Goal: Obtain resource: Download file/media

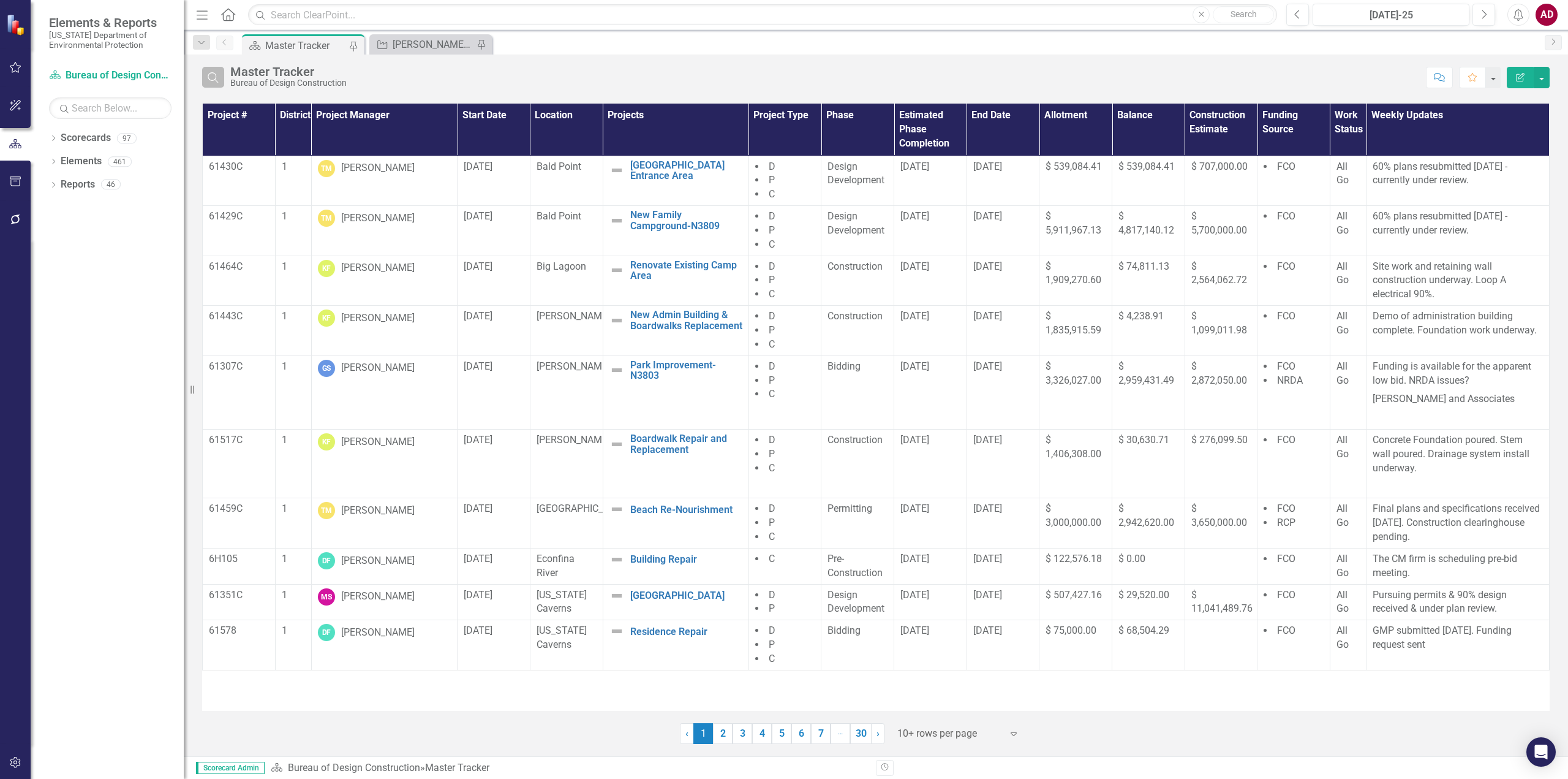
click at [212, 80] on icon "Search" at bounding box center [214, 77] width 14 height 11
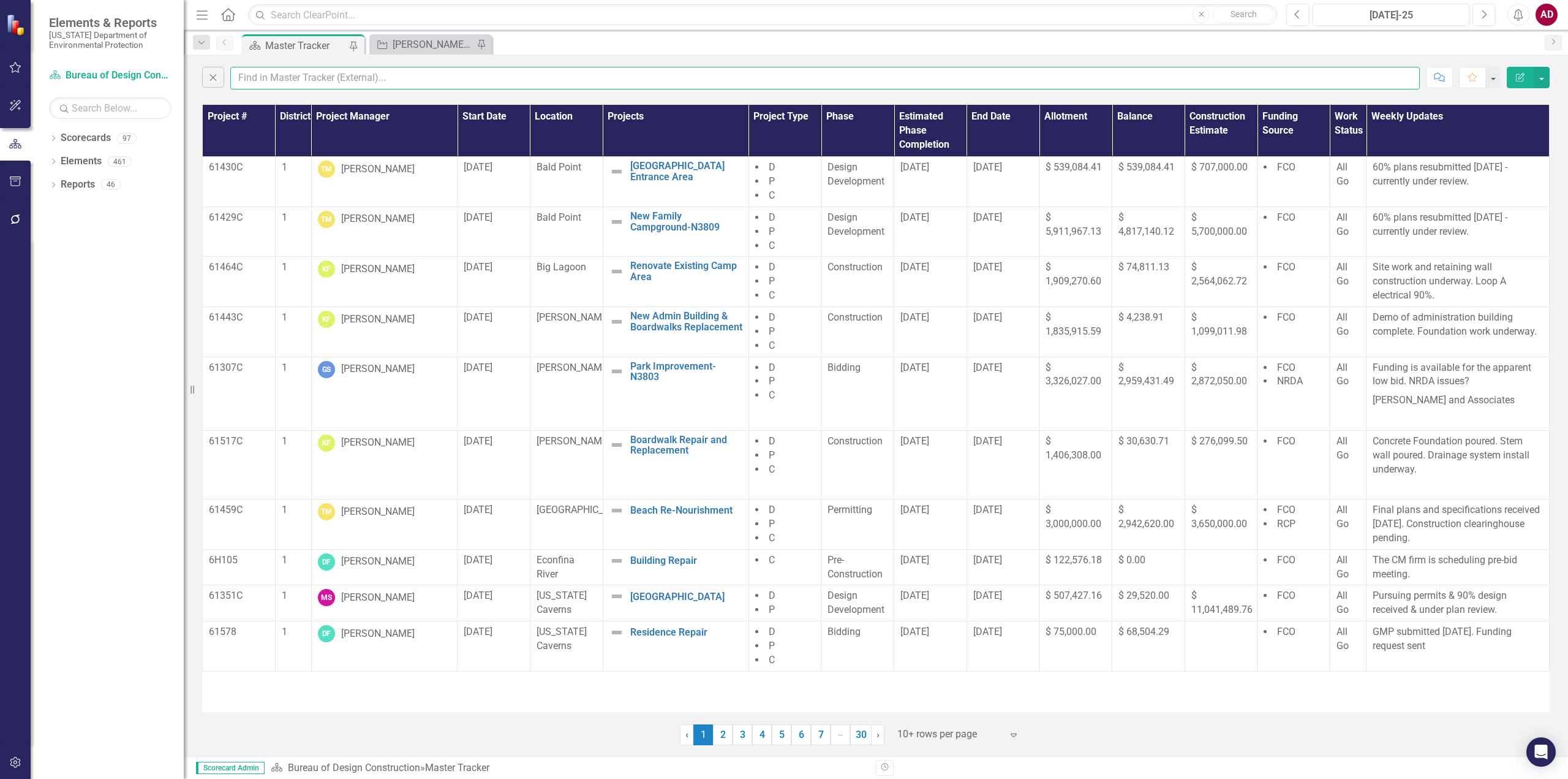
click at [252, 78] on input "text" at bounding box center [824, 78] width 1189 height 22
type input "garland"
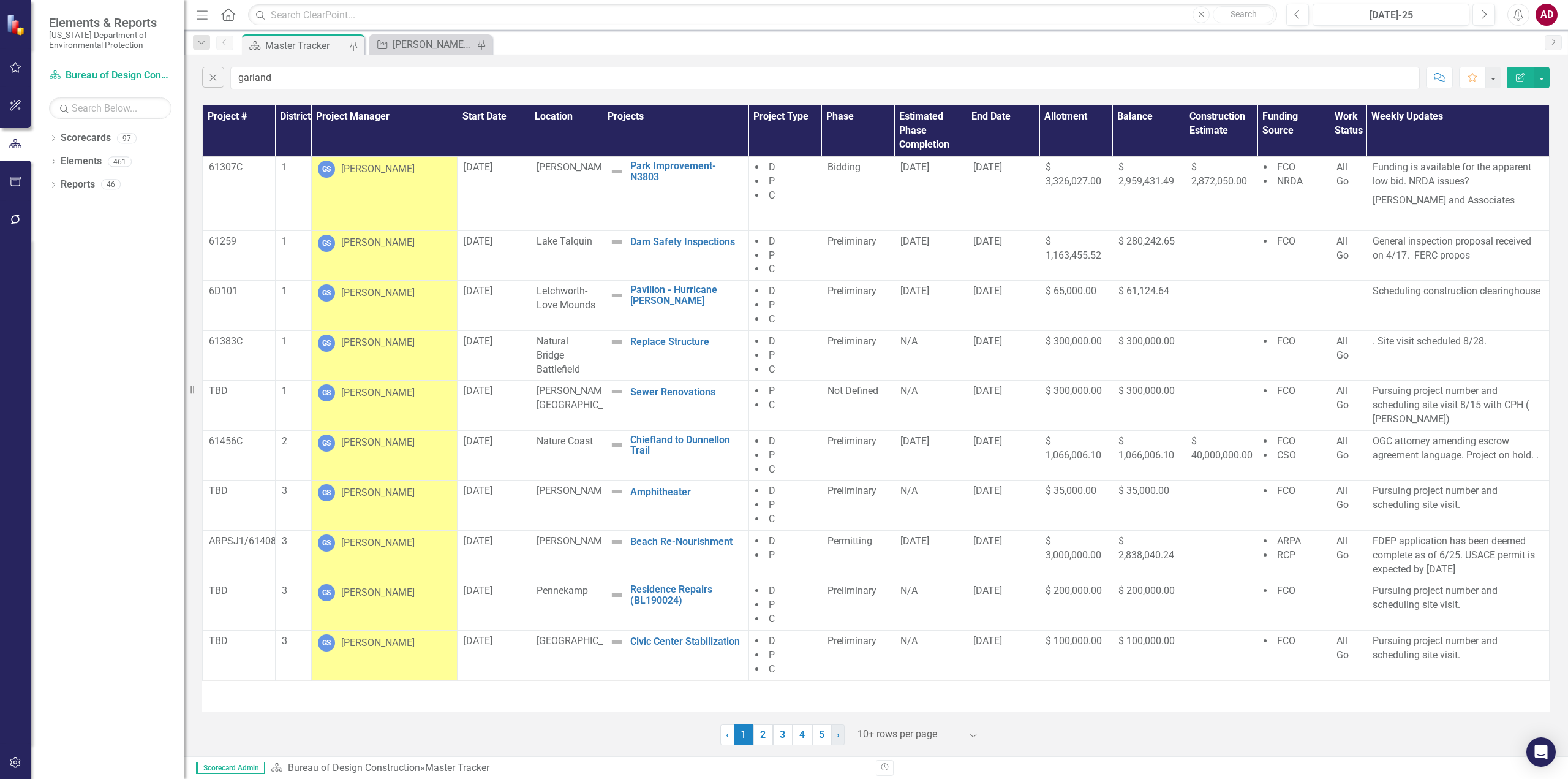
click at [838, 738] on span "›" at bounding box center [838, 734] width 3 height 12
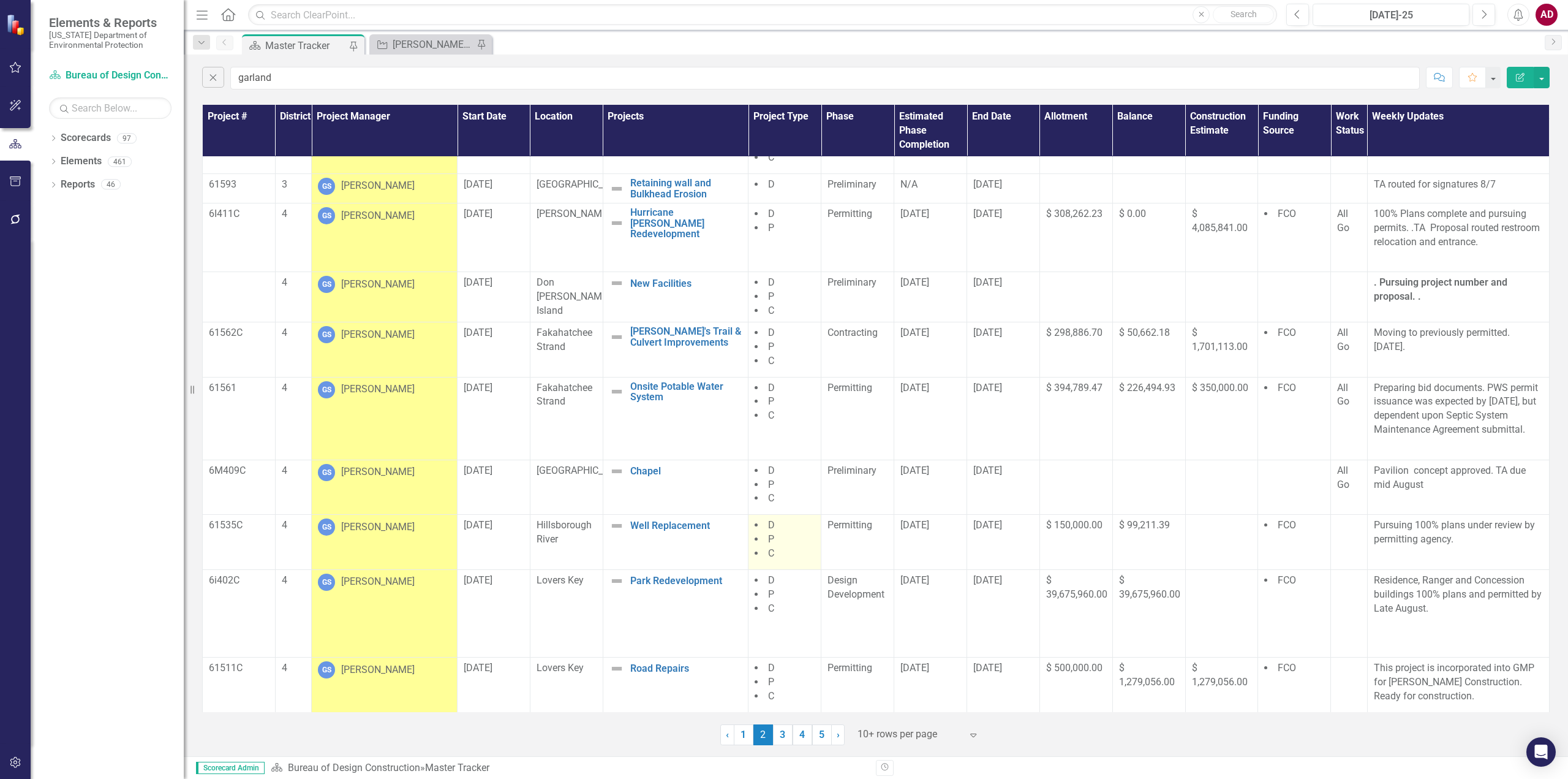
scroll to position [59, 0]
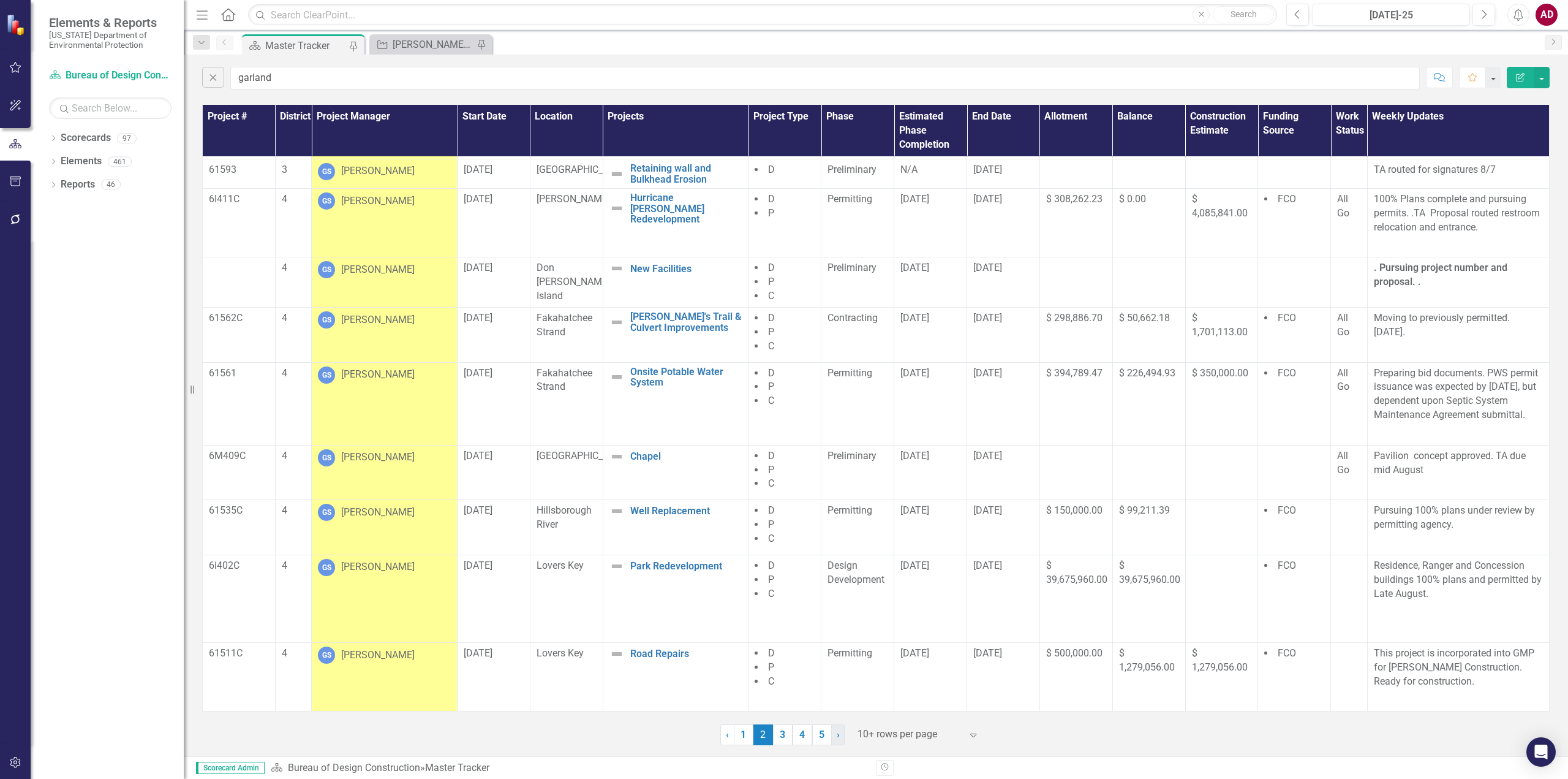
click at [840, 741] on link "› Next" at bounding box center [838, 734] width 14 height 20
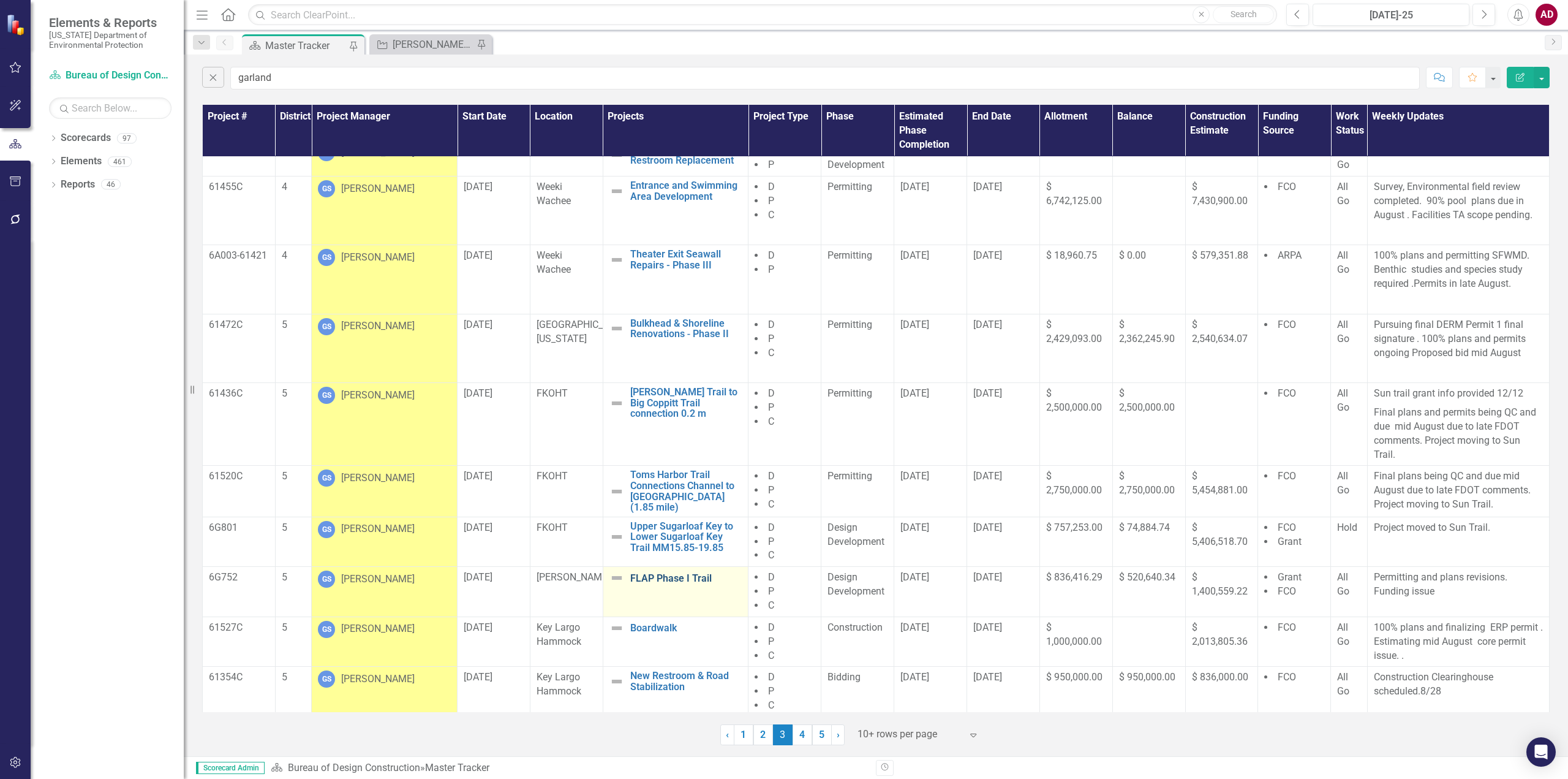
scroll to position [21, 0]
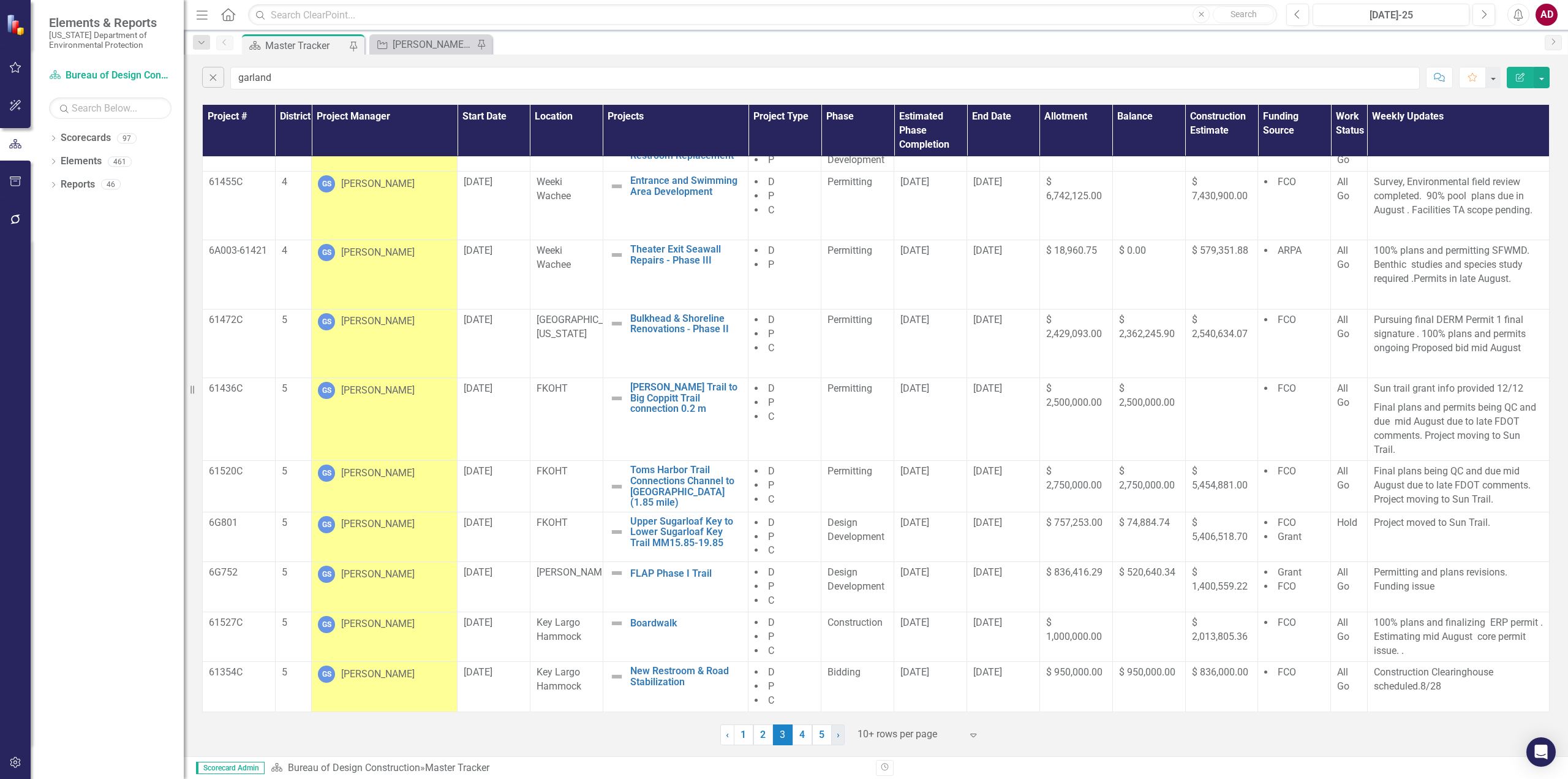
click at [840, 733] on link "› Next" at bounding box center [838, 734] width 14 height 20
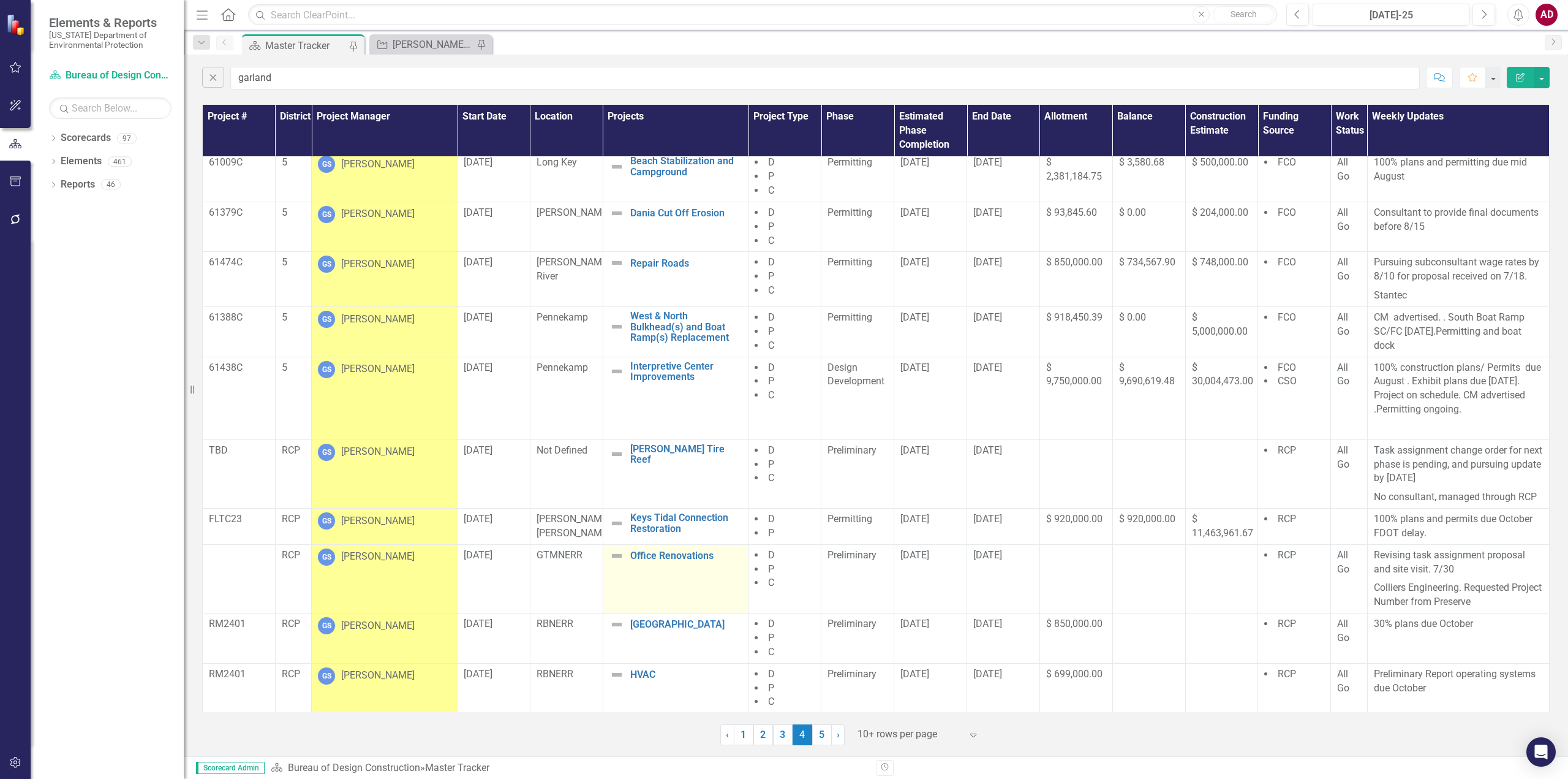
scroll to position [6, 0]
click at [387, 557] on div "[PERSON_NAME]" at bounding box center [378, 556] width 74 height 15
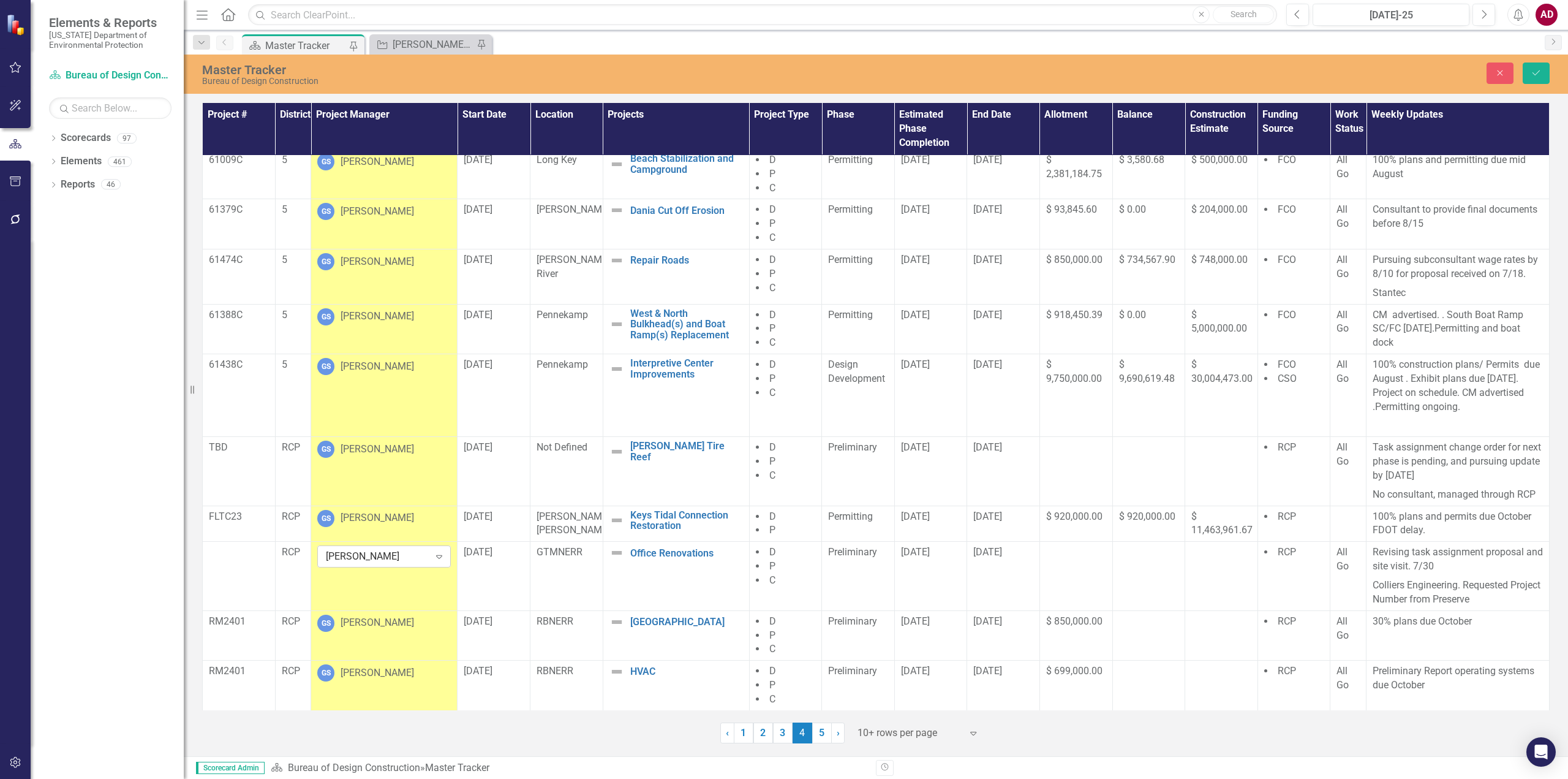
click at [437, 554] on icon "Expand" at bounding box center [439, 557] width 13 height 10
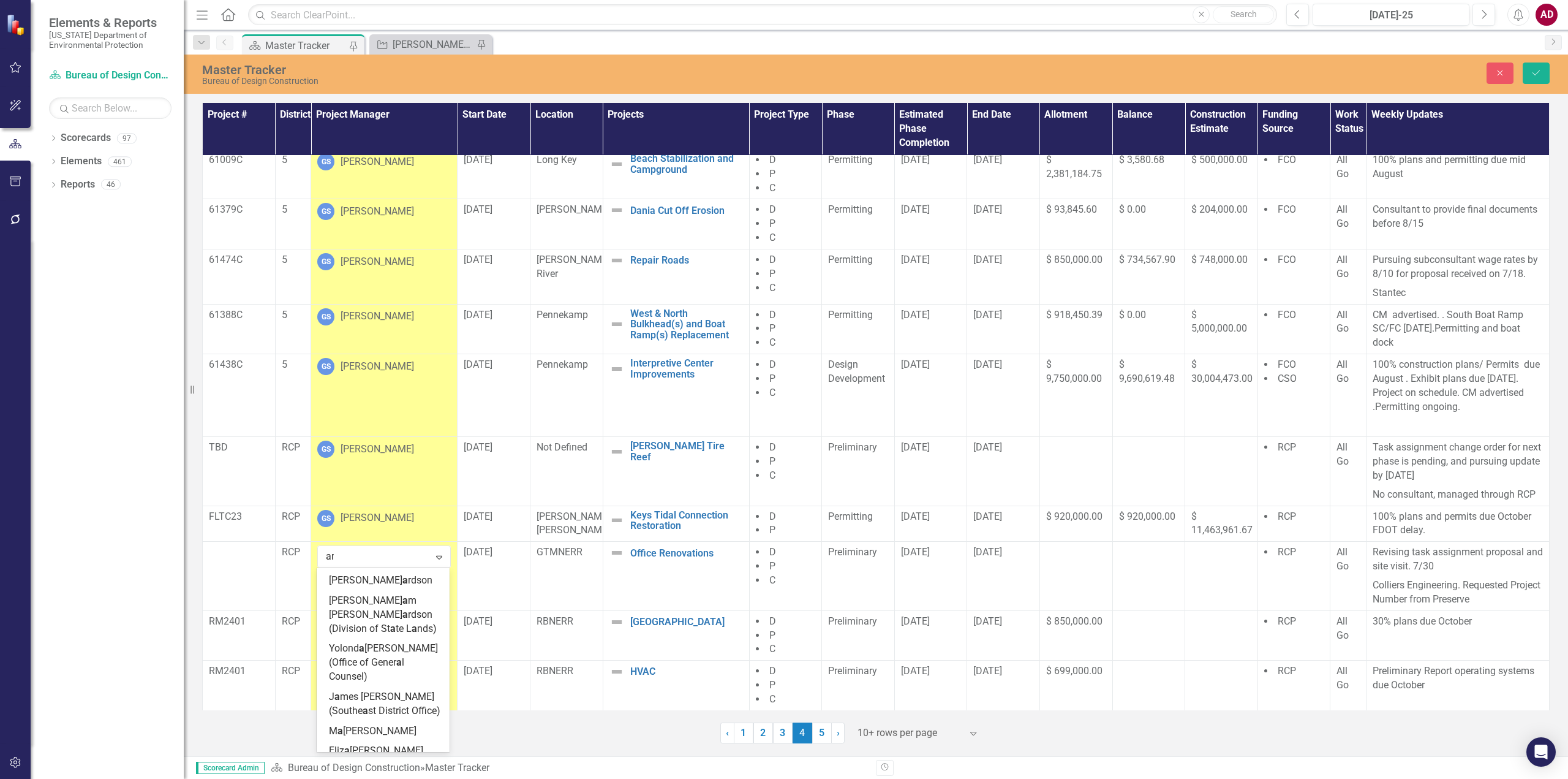
scroll to position [683, 0]
type input "amb"
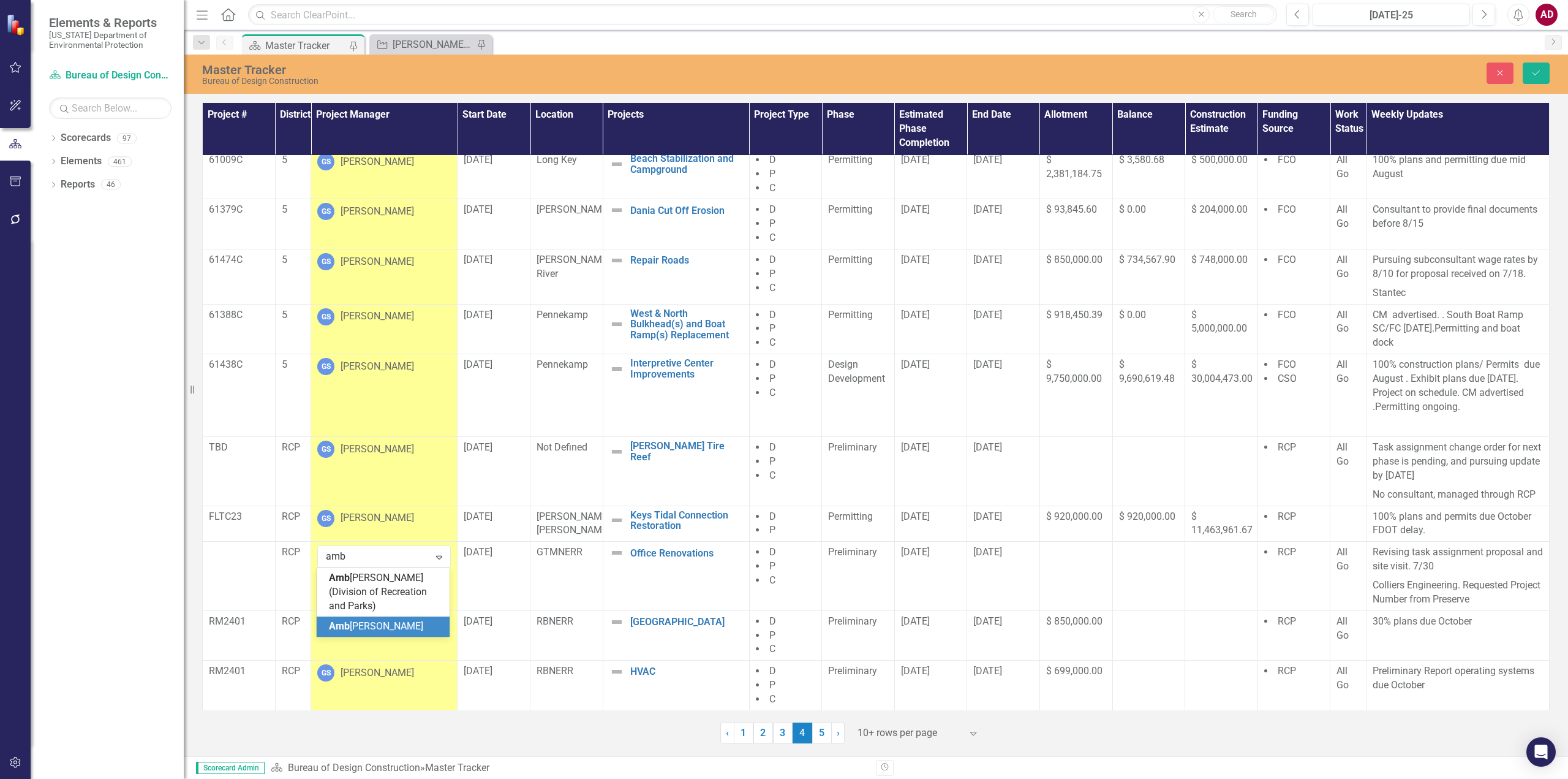
scroll to position [0, 0]
click at [410, 587] on span "Amb [PERSON_NAME] (Division of Recreation and Parks)" at bounding box center [378, 592] width 98 height 40
click at [1537, 72] on icon "Save" at bounding box center [1535, 73] width 11 height 9
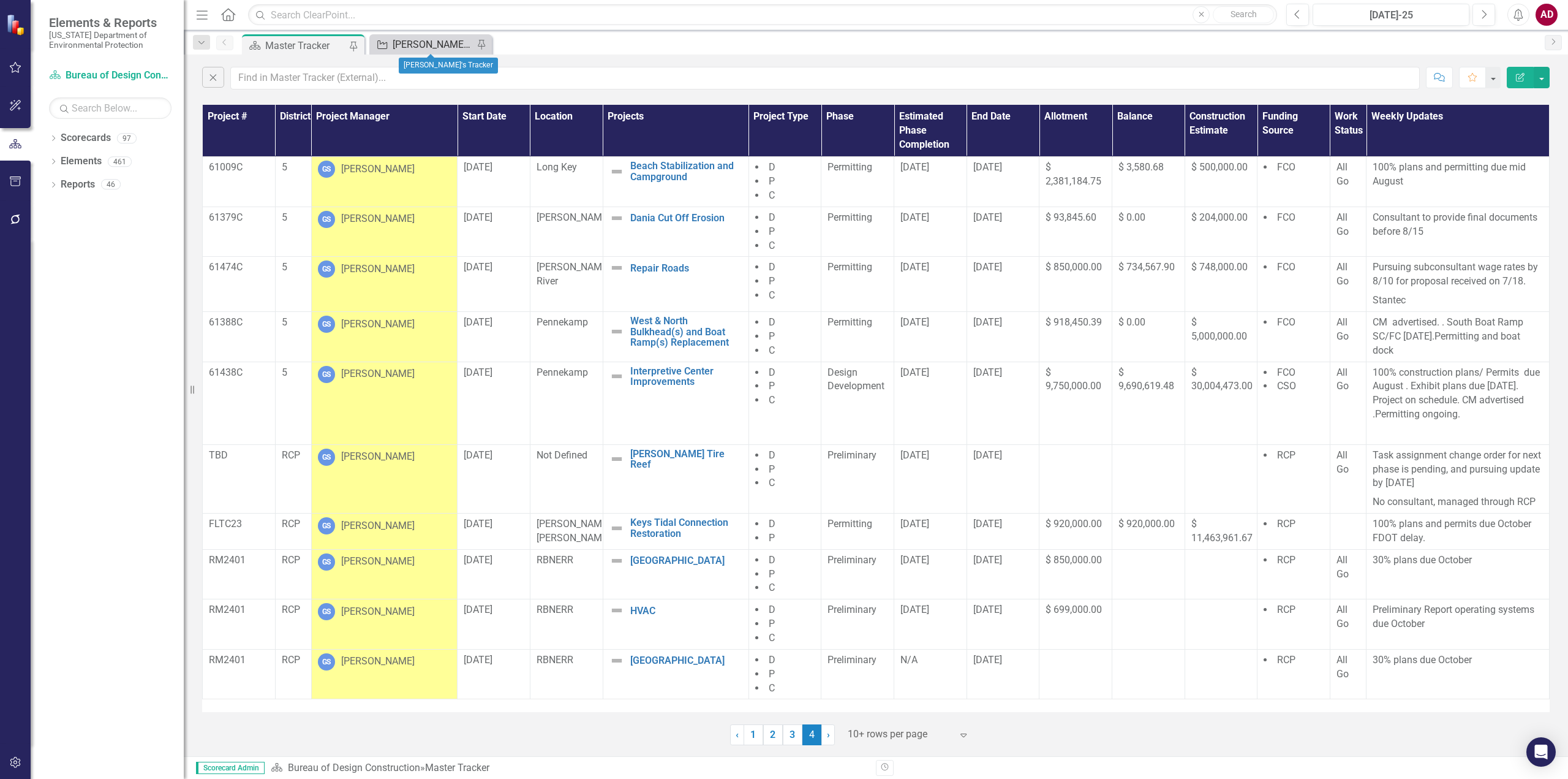
click at [396, 43] on div "[PERSON_NAME]'s Tracker" at bounding box center [432, 45] width 81 height 16
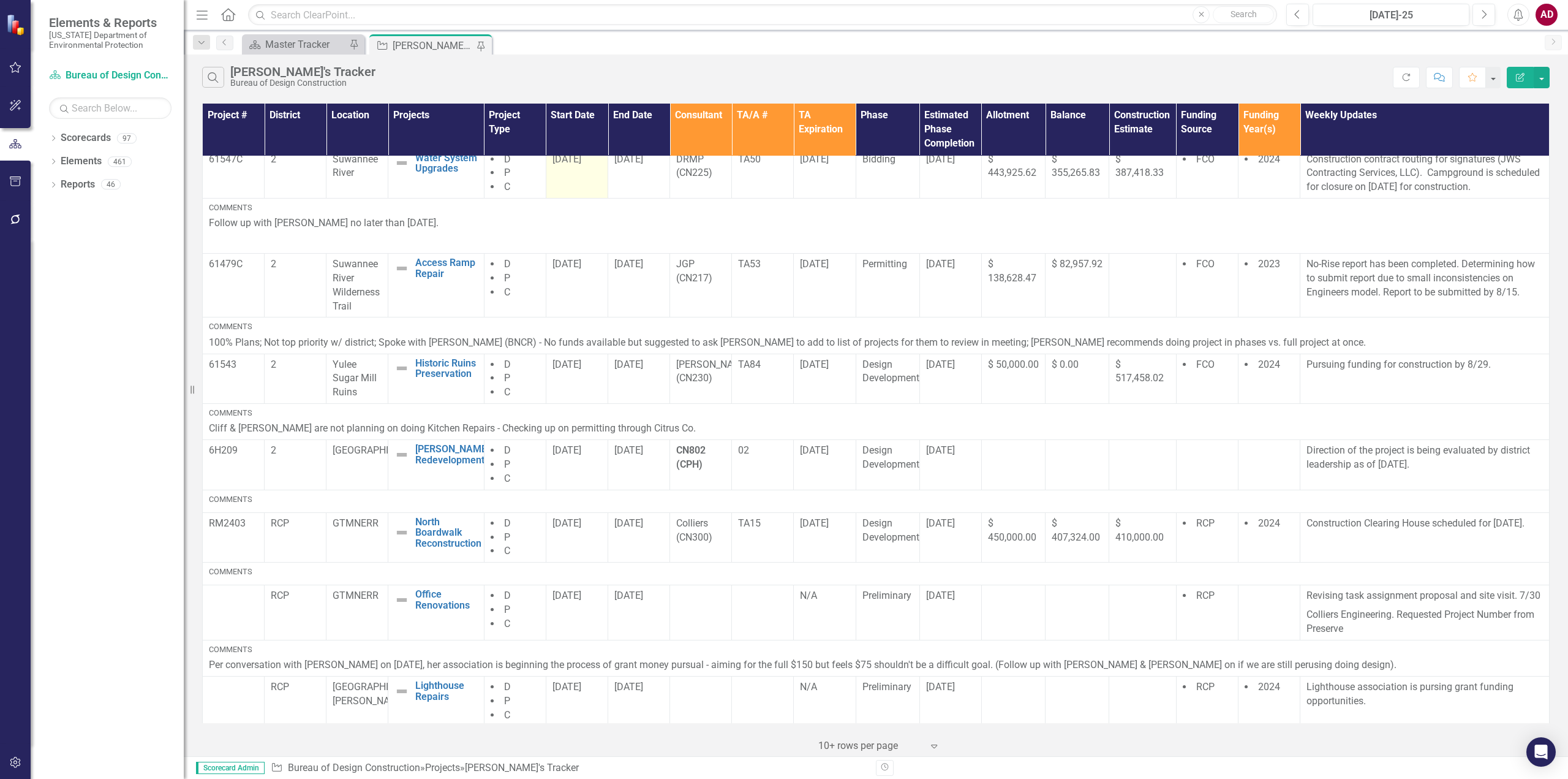
scroll to position [179, 0]
click at [1545, 75] on button "button" at bounding box center [1542, 78] width 16 height 21
click at [1530, 127] on link "PDF Export to PDF" at bounding box center [1501, 124] width 97 height 22
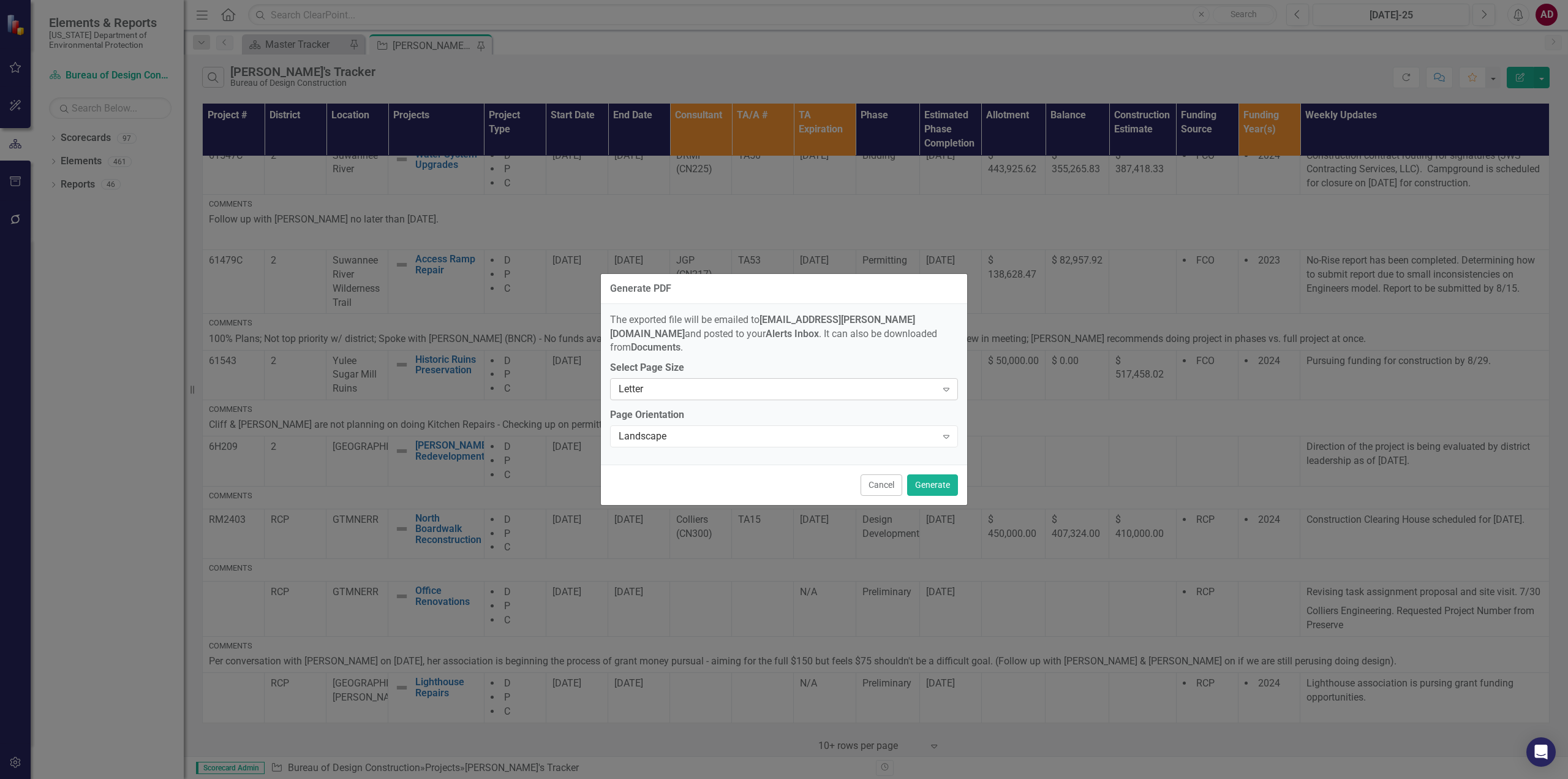
click at [757, 383] on div "Letter" at bounding box center [777, 390] width 317 height 15
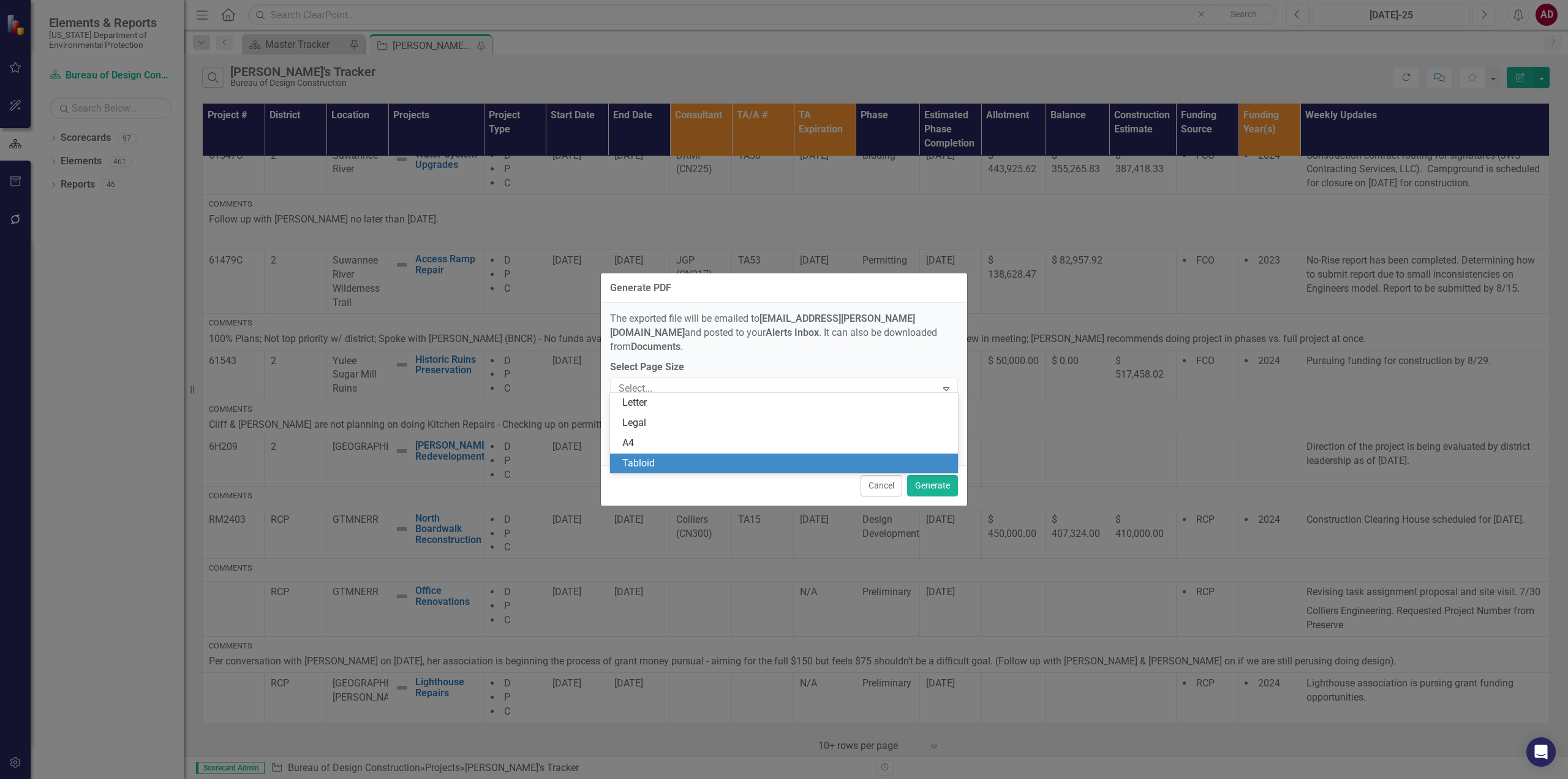
click at [684, 460] on div "Tabloid" at bounding box center [786, 463] width 328 height 15
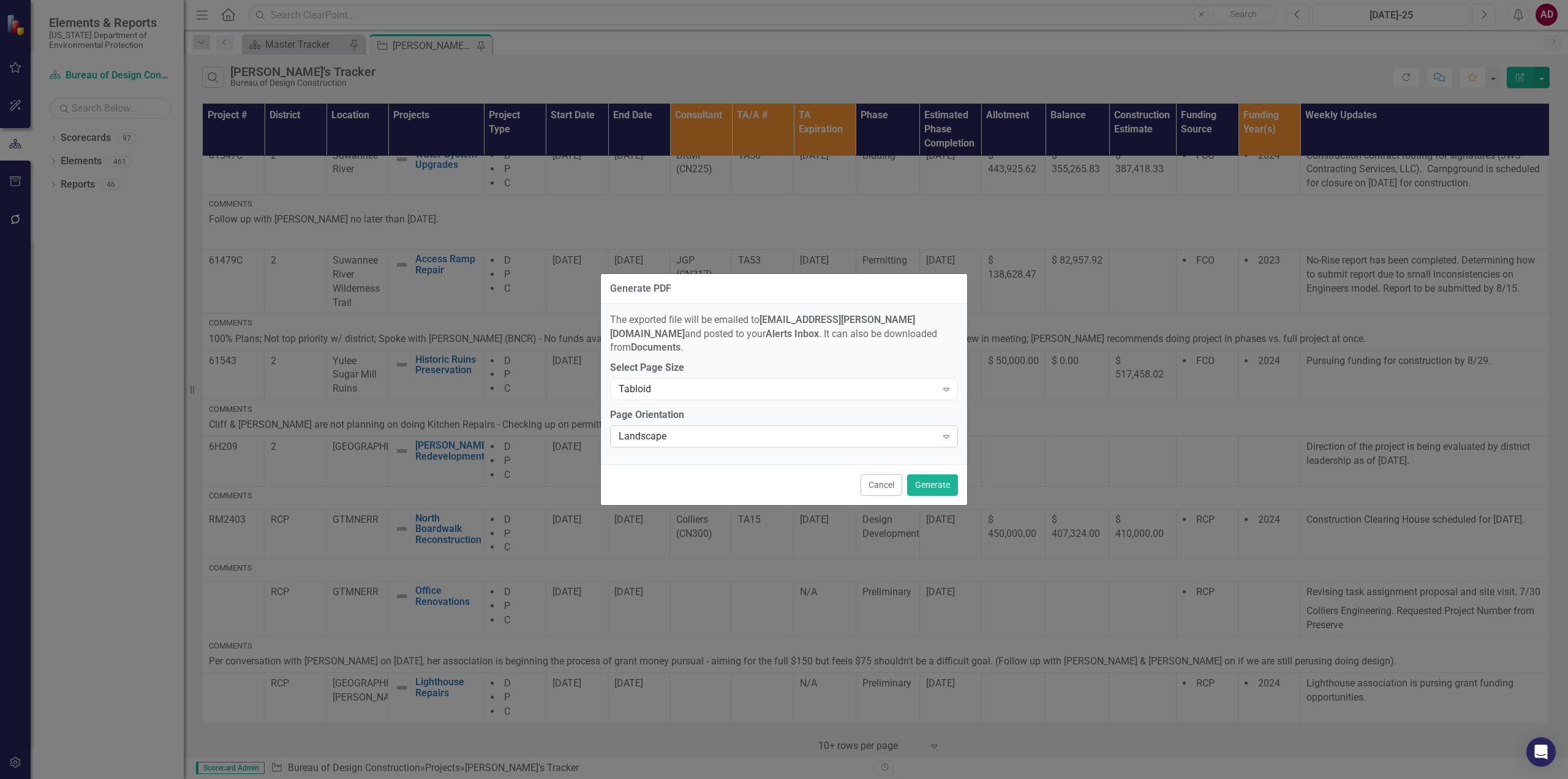
click at [686, 429] on div "Landscape" at bounding box center [777, 436] width 317 height 15
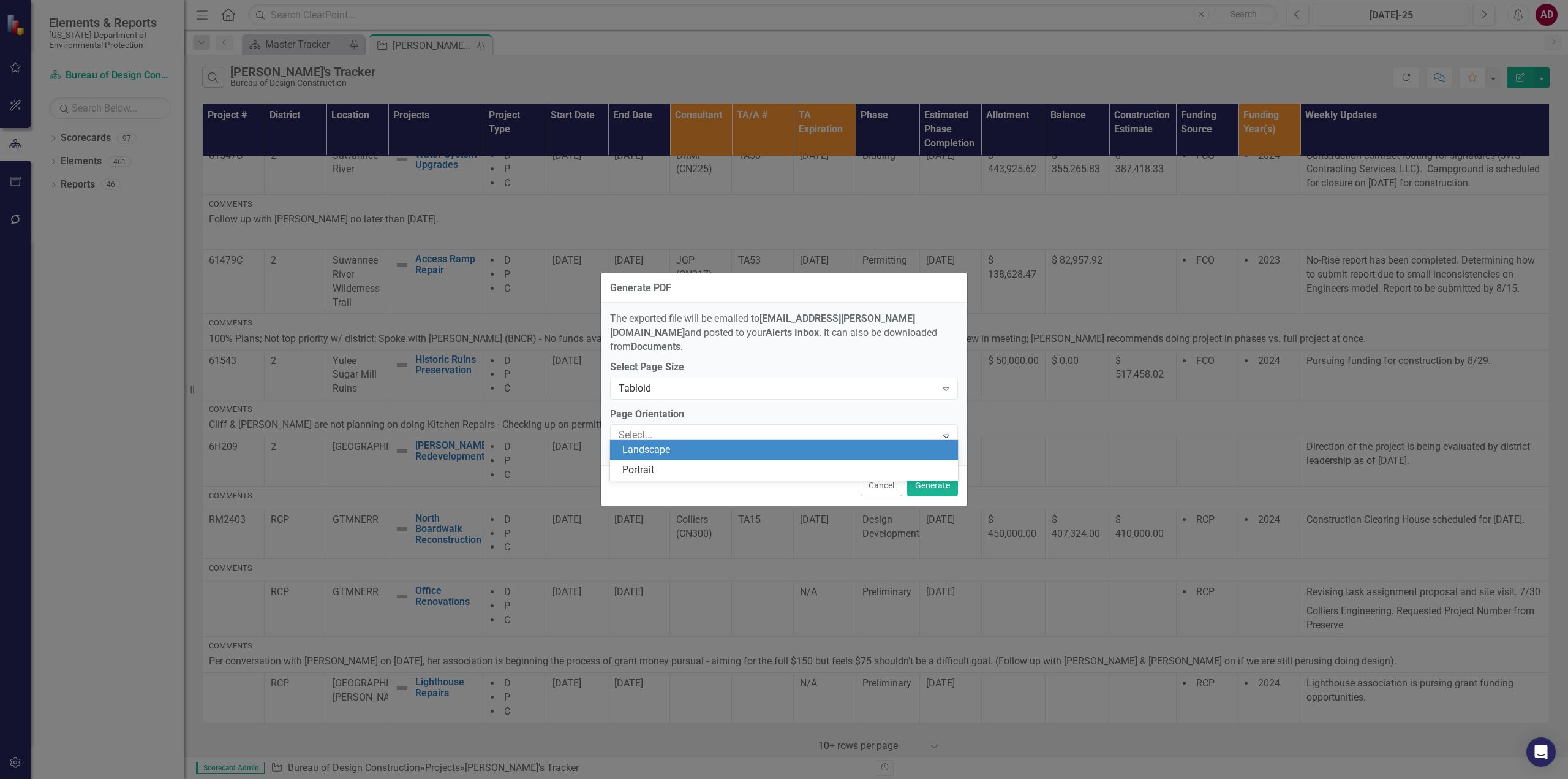
click at [689, 451] on div "Landscape" at bounding box center [786, 450] width 328 height 15
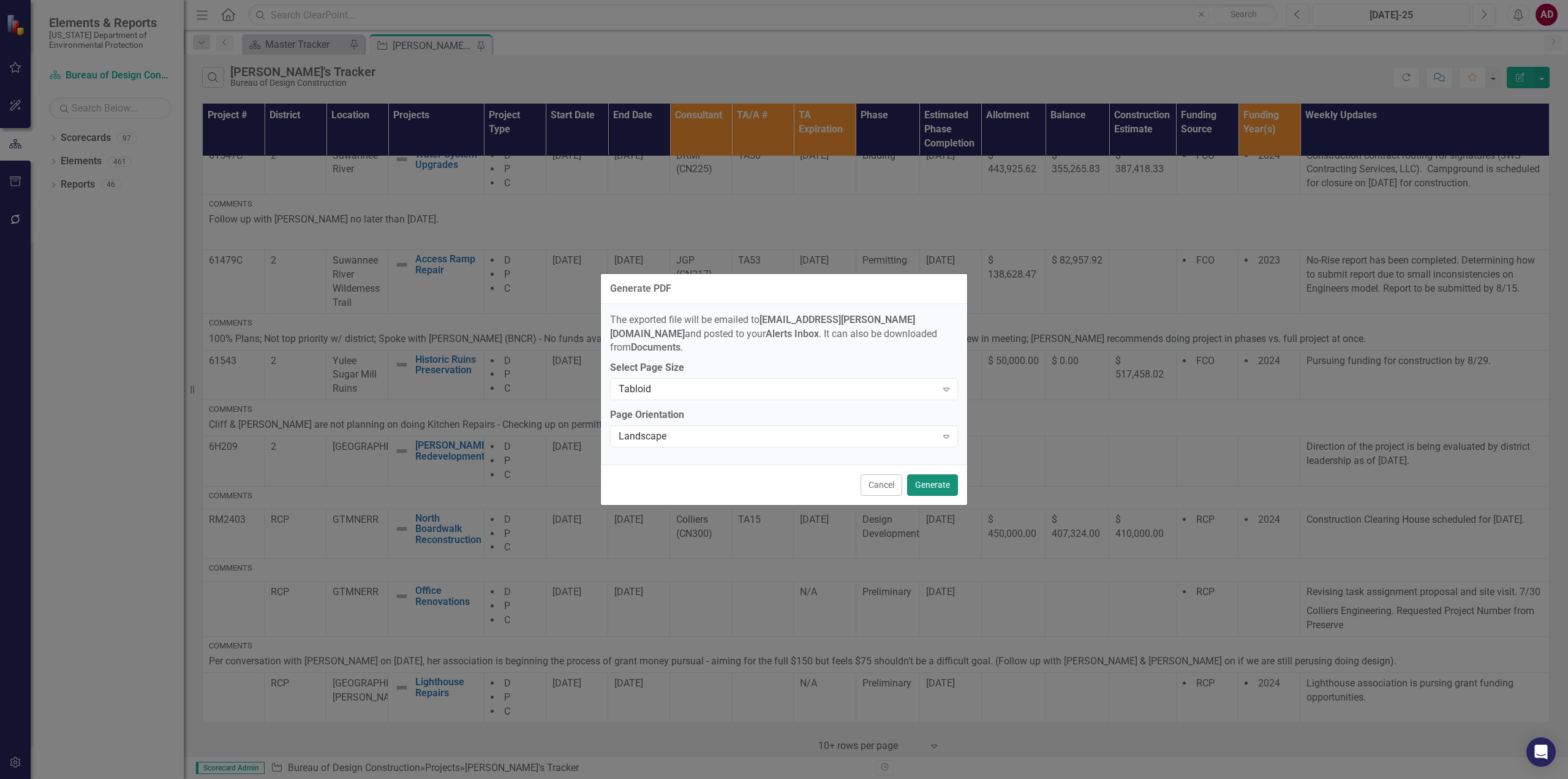
click at [938, 474] on button "Generate" at bounding box center [932, 485] width 50 height 21
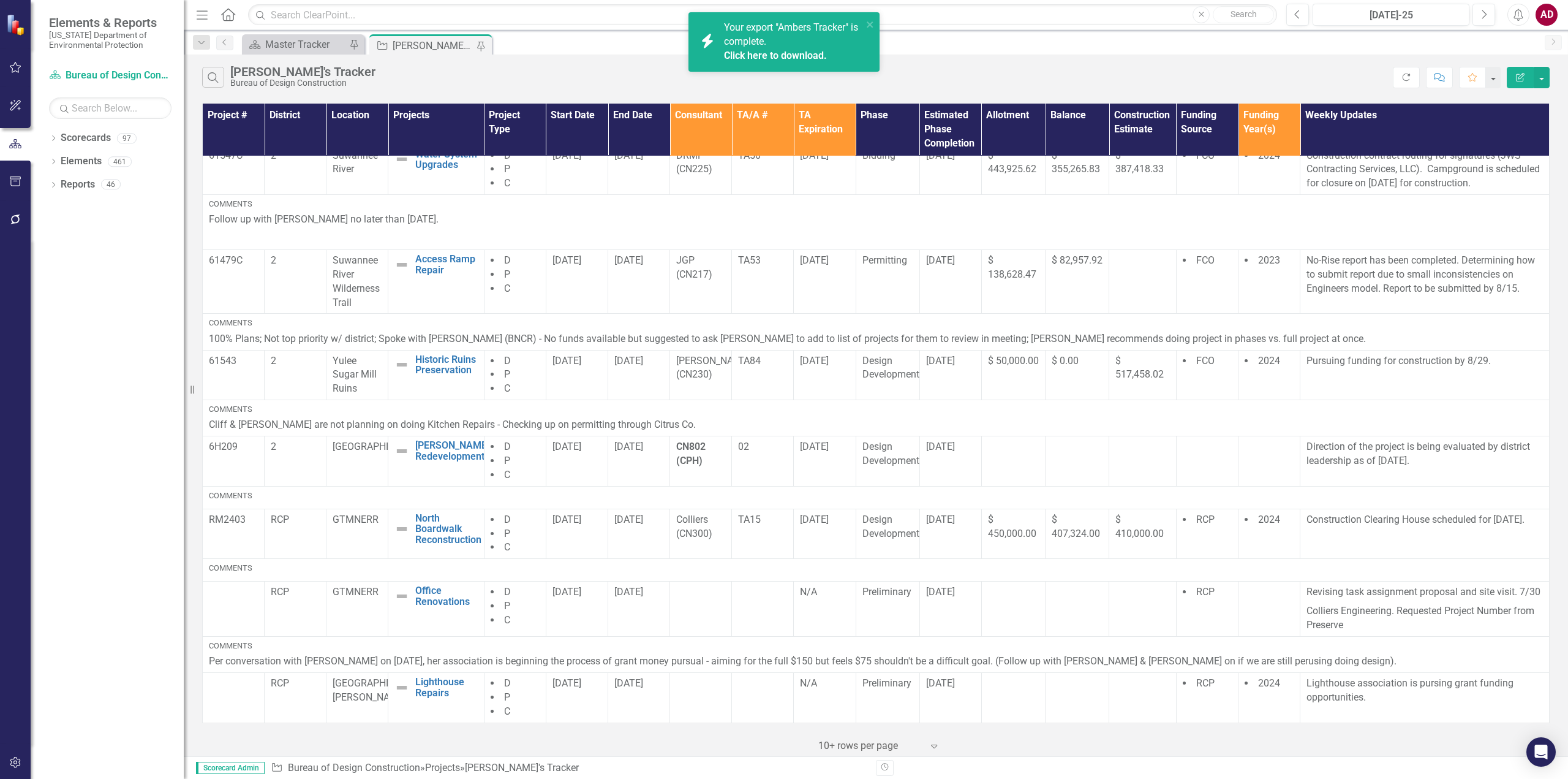
click at [775, 54] on link "Click here to download." at bounding box center [776, 55] width 103 height 12
